Goal: Obtain resource: Download file/media

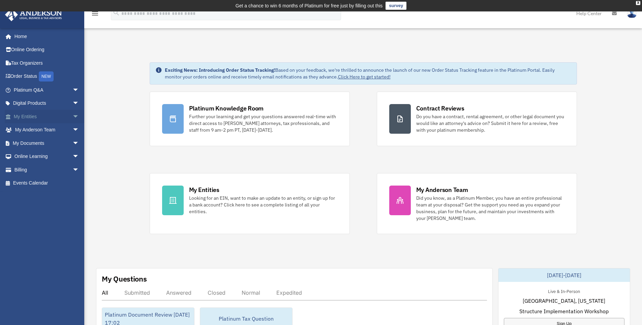
click at [72, 113] on span "arrow_drop_down" at bounding box center [78, 117] width 13 height 14
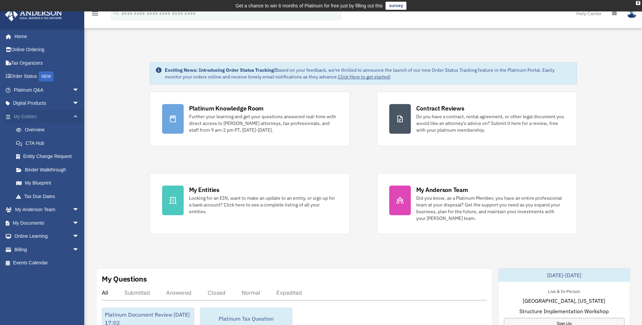
click at [33, 114] on link "My Entities arrow_drop_up" at bounding box center [47, 116] width 85 height 13
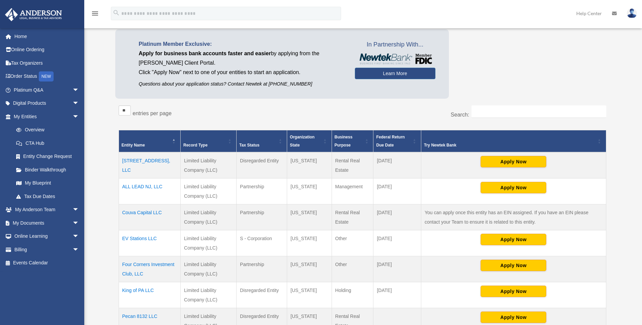
scroll to position [67, 0]
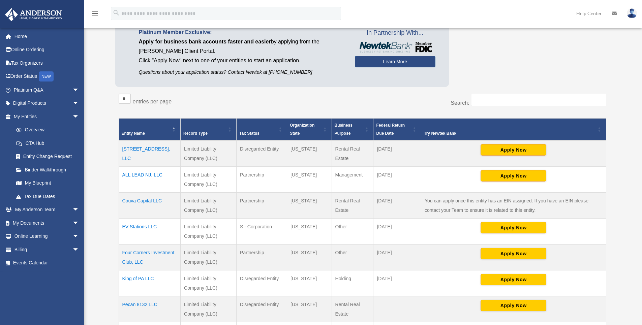
click at [134, 175] on td "ALL LEAD NJ, LLC" at bounding box center [150, 180] width 62 height 26
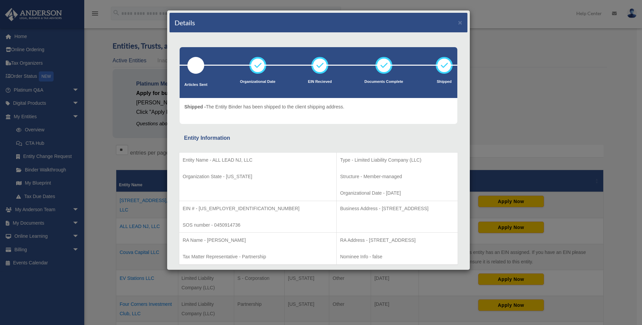
scroll to position [0, 0]
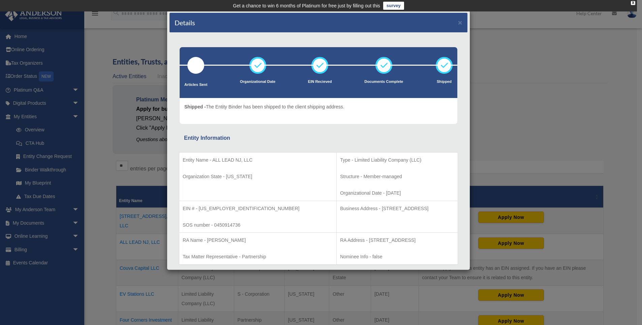
click at [113, 42] on div "Details × Articles Sent Organizational Date" at bounding box center [321, 162] width 642 height 325
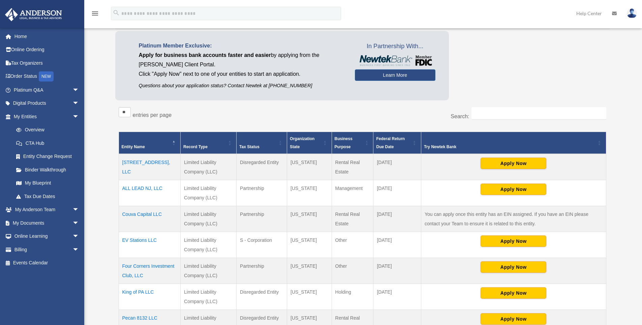
scroll to position [101, 0]
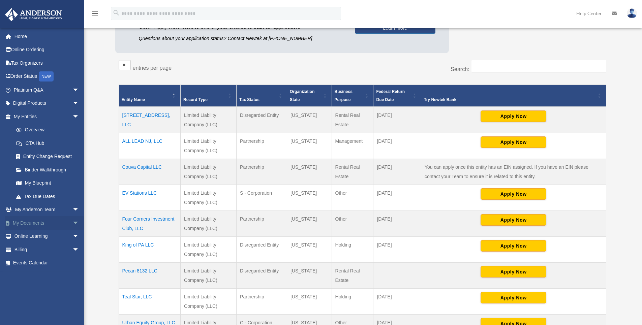
click at [72, 222] on span "arrow_drop_down" at bounding box center [78, 223] width 13 height 14
click at [65, 239] on link "Box" at bounding box center [49, 236] width 80 height 13
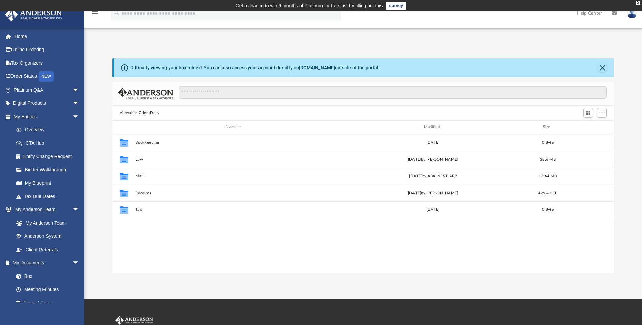
scroll to position [148, 497]
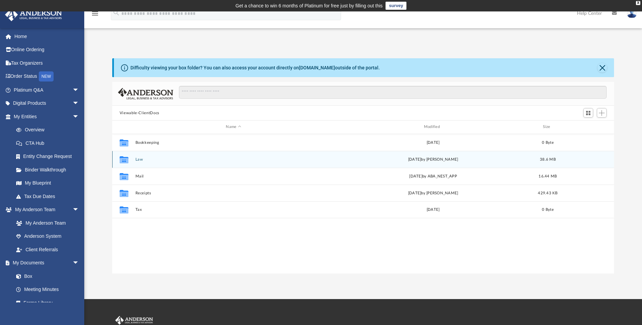
click at [144, 159] on button "Law" at bounding box center [233, 159] width 196 height 4
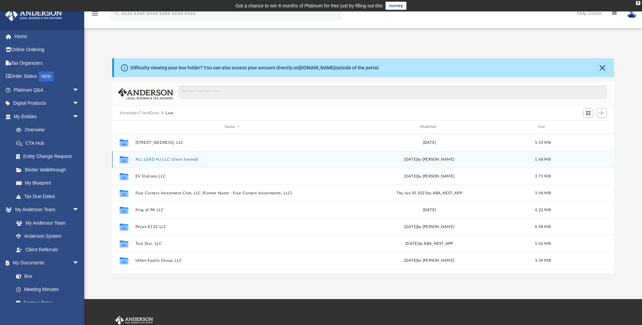
click at [157, 159] on button "ALL LEAD NJ LLC (client formed)" at bounding box center [232, 159] width 194 height 4
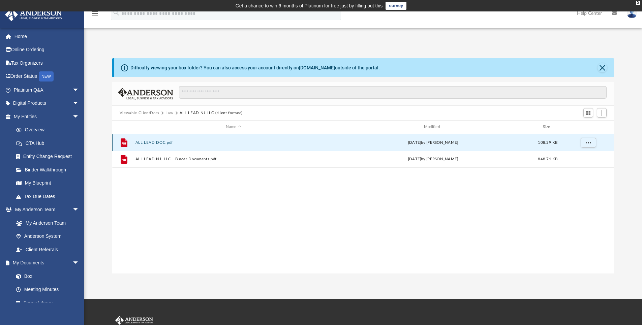
click at [141, 142] on button "ALL LEAD DOC.pdf" at bounding box center [233, 142] width 196 height 4
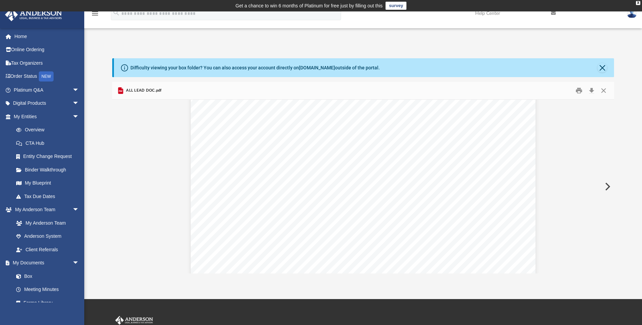
scroll to position [1191, 0]
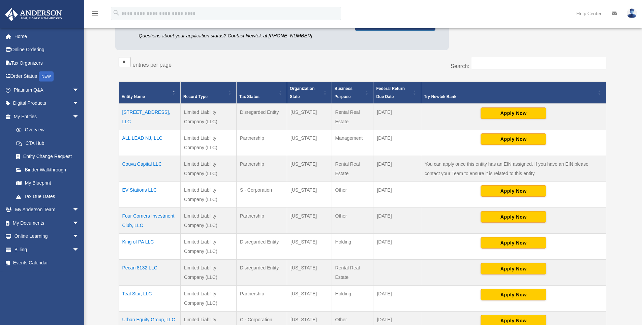
scroll to position [99, 0]
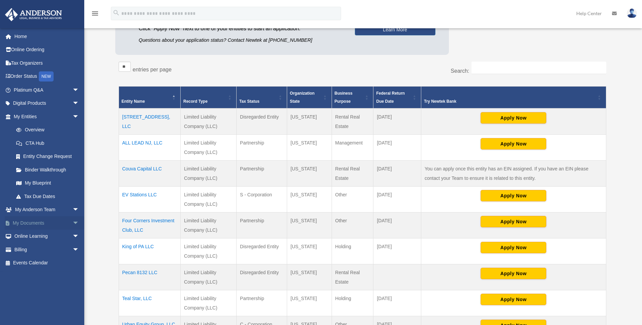
click at [42, 222] on link "My Documents arrow_drop_down" at bounding box center [47, 222] width 85 height 13
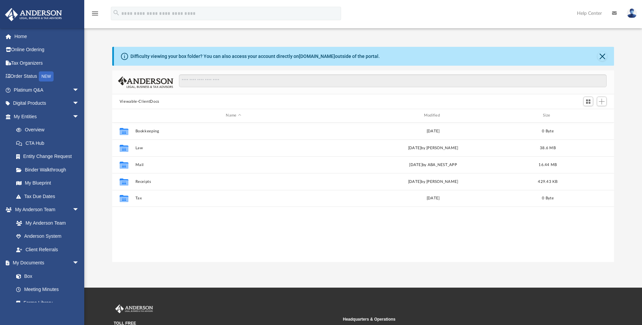
scroll to position [148, 497]
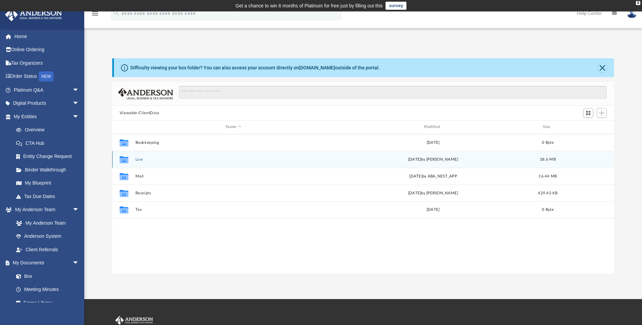
click at [123, 164] on icon "Collaborated Folder" at bounding box center [124, 159] width 11 height 11
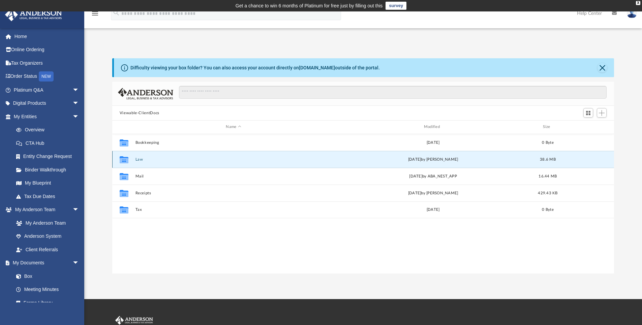
click at [126, 162] on icon "grid" at bounding box center [124, 160] width 9 height 5
click at [142, 160] on button "Law" at bounding box center [233, 159] width 196 height 4
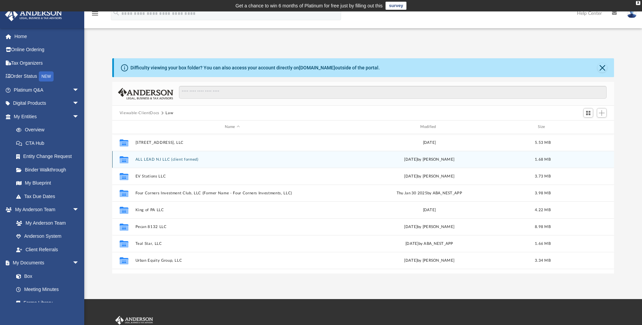
click at [143, 160] on button "ALL LEAD NJ LLC (client formed)" at bounding box center [232, 159] width 194 height 4
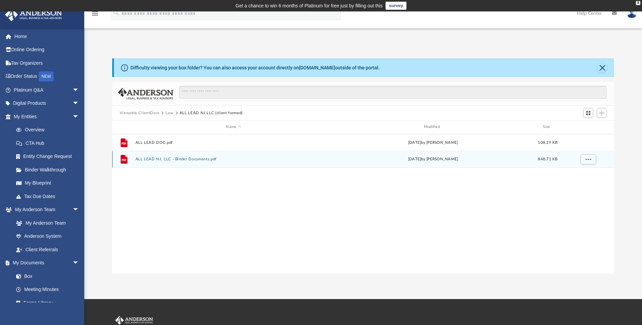
click at [143, 160] on button "ALL LEAD NJ, LLC - Binder Documents.pdf" at bounding box center [233, 159] width 196 height 4
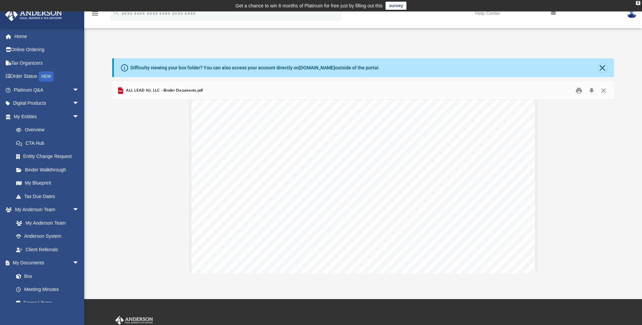
scroll to position [640, 0]
